Goal: Answer question/provide support

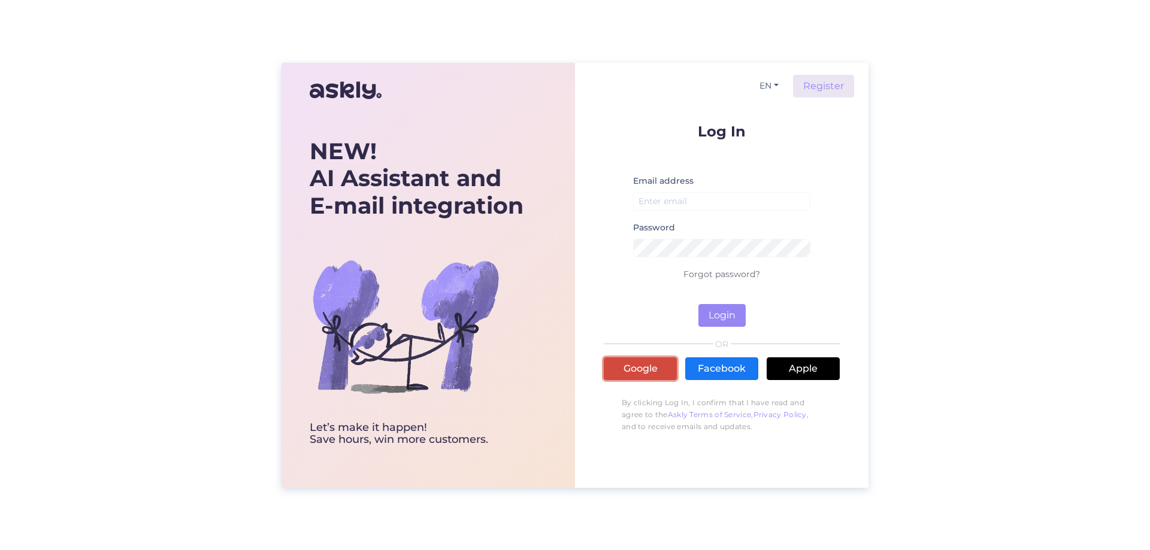
click at [634, 377] on link "Google" at bounding box center [639, 368] width 73 height 23
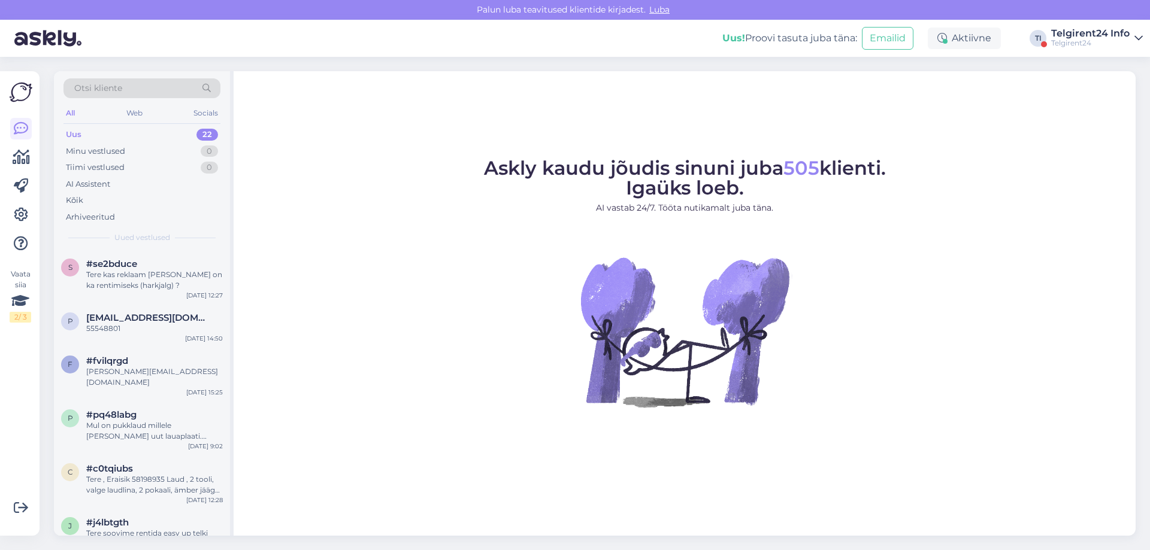
click at [1121, 35] on div "Telgirent24 Info" at bounding box center [1090, 34] width 78 height 10
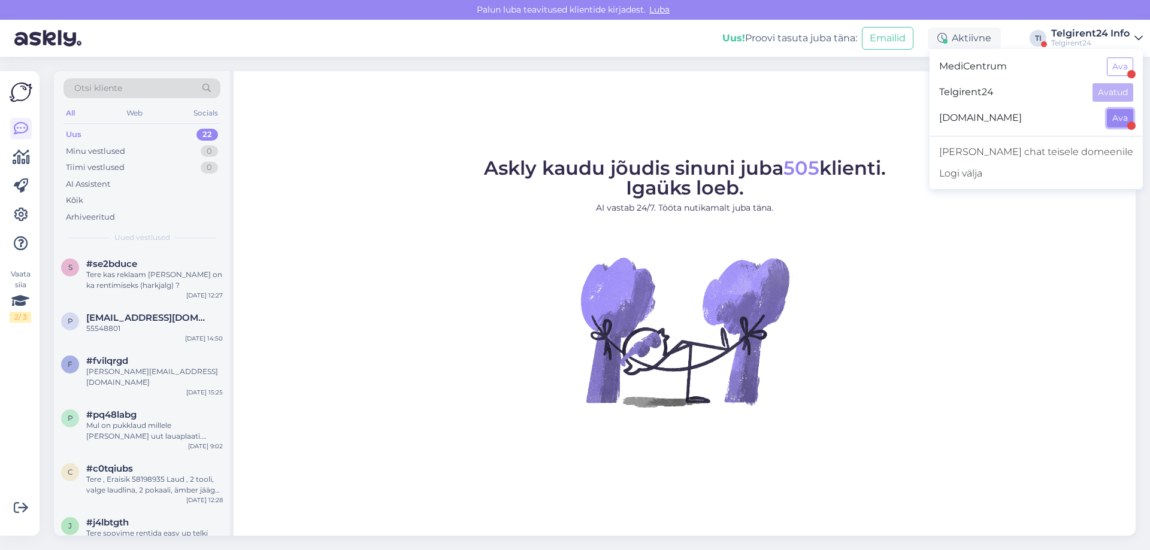
click at [1109, 118] on button "Ava" at bounding box center [1119, 118] width 26 height 19
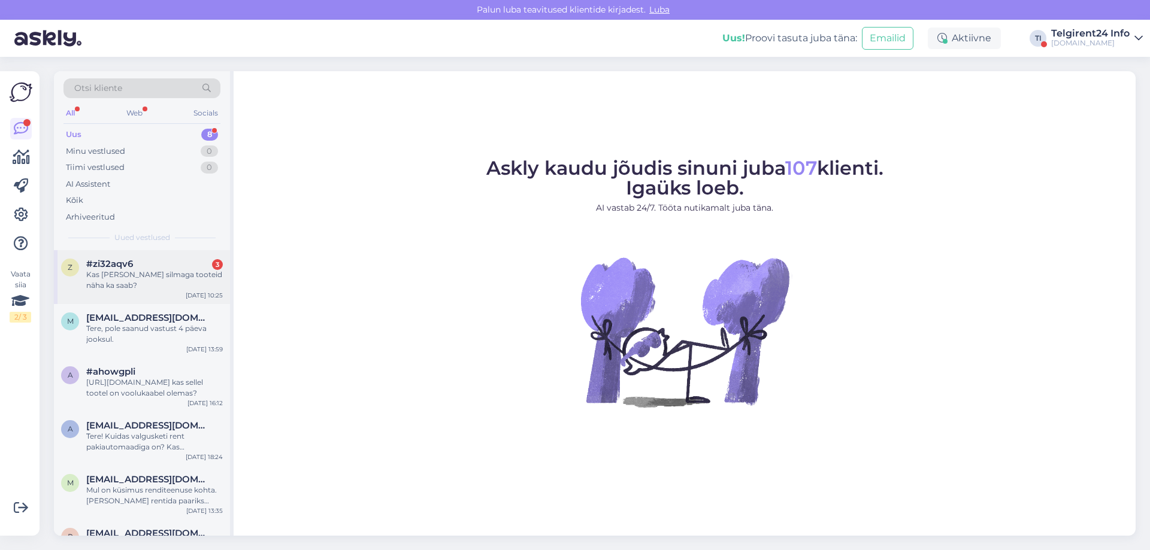
click at [144, 270] on div "Kas kuskil oma silmaga tooteid näha ka saab?" at bounding box center [154, 280] width 137 height 22
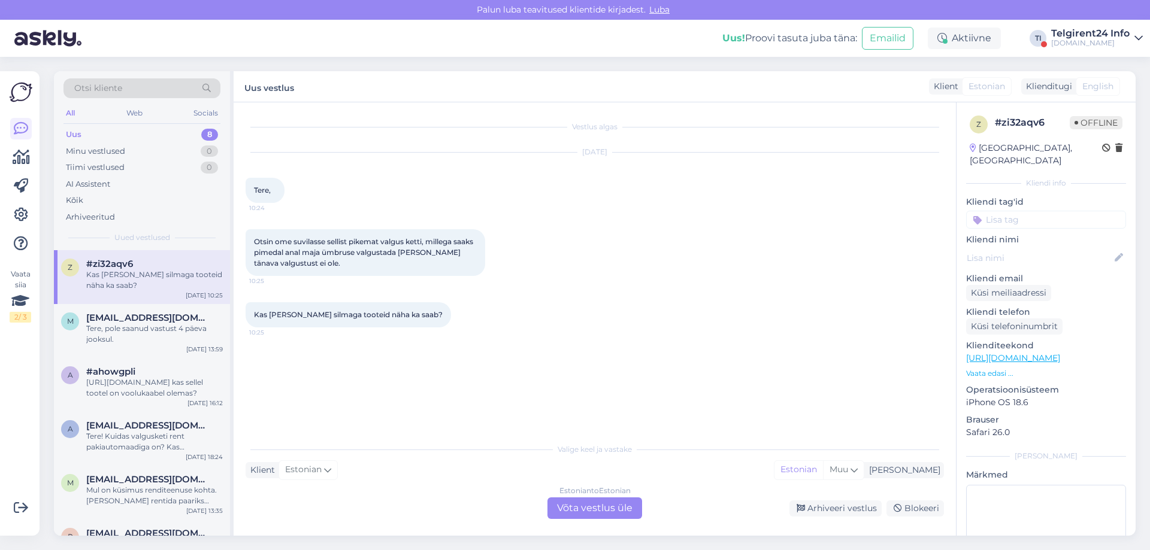
click at [598, 509] on div "Estonian to Estonian Võta vestlus üle" at bounding box center [594, 509] width 95 height 22
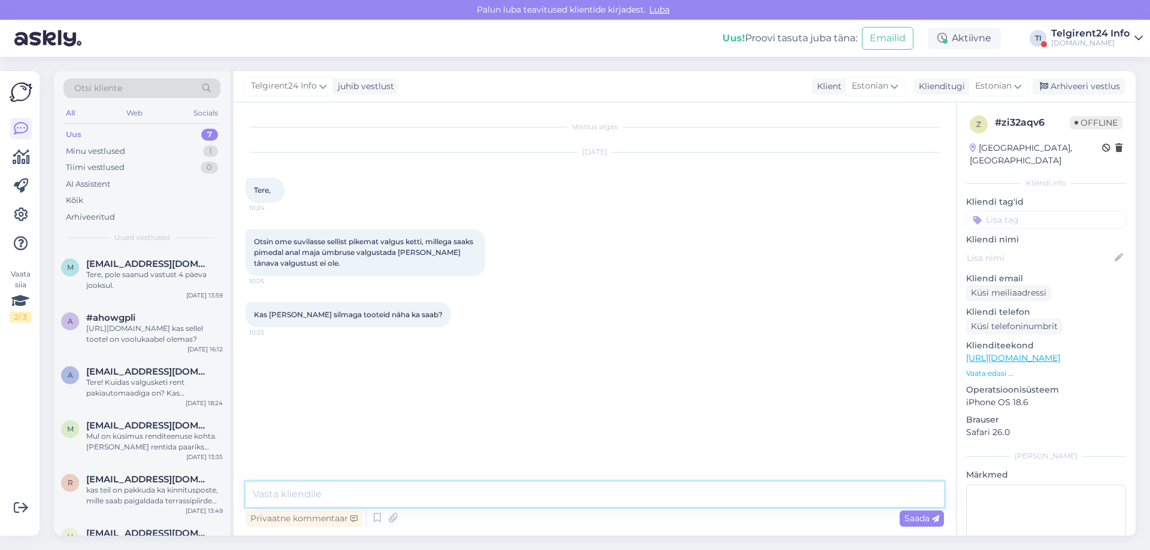
click at [603, 490] on textarea at bounding box center [594, 494] width 698 height 25
click at [451, 492] on textarea "Tere, oma silmaga saab näha valguskette kuma tee 3, Peetri" at bounding box center [594, 494] width 698 height 25
click at [500, 494] on textarea "Tere, oma silmaga saab näha valguskette aadressil kuma tee 3, Peetri" at bounding box center [594, 494] width 698 height 25
click at [627, 498] on textarea "Tere, oma silmaga saab näha valguskette aadressil Kuma tee 3, Peetri" at bounding box center [594, 494] width 698 height 25
type textarea "Tere, oma silmaga saab näha valguskette aadressil Kuma tee 3, Peetri :)"
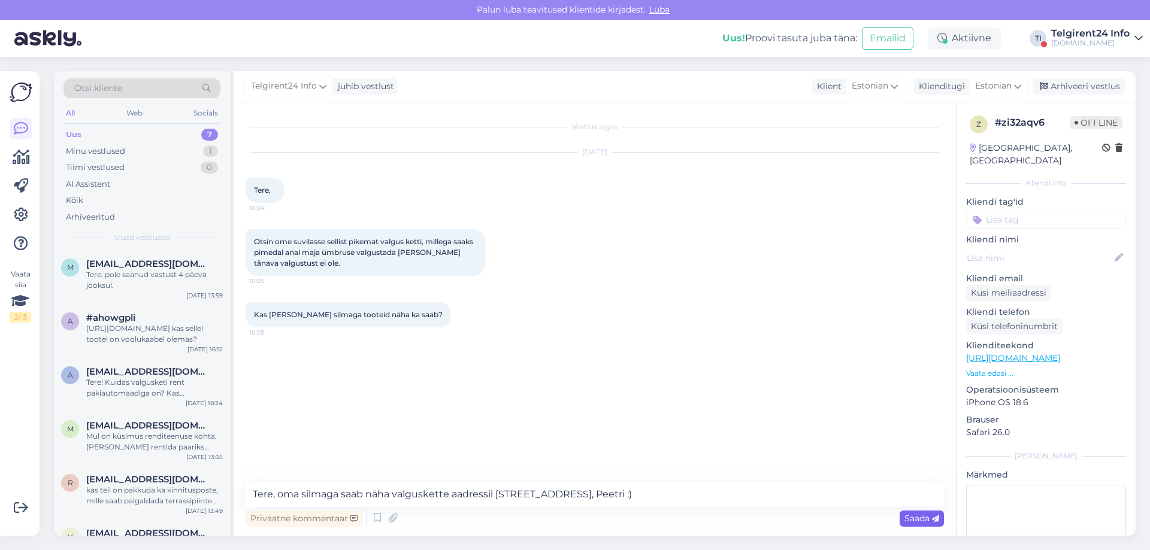
click at [920, 516] on span "Saada" at bounding box center [921, 518] width 35 height 11
